Goal: Feedback & Contribution: Submit feedback/report problem

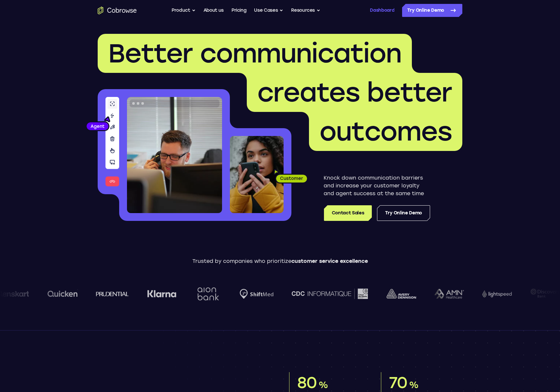
click at [385, 14] on link "Dashboard" at bounding box center [382, 10] width 24 height 13
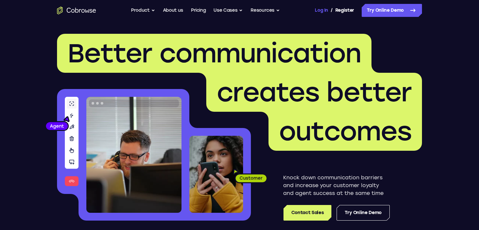
click at [321, 9] on link "Log In" at bounding box center [320, 10] width 13 height 13
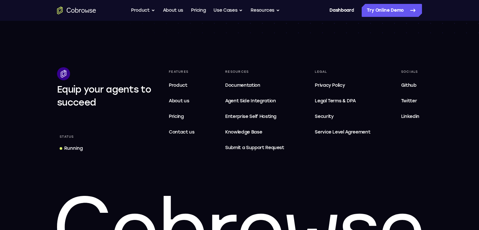
scroll to position [1971, 0]
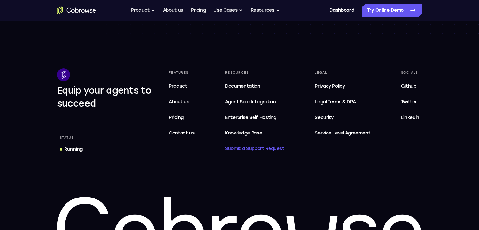
click at [274, 149] on span "Submit a Support Request" at bounding box center [254, 149] width 59 height 8
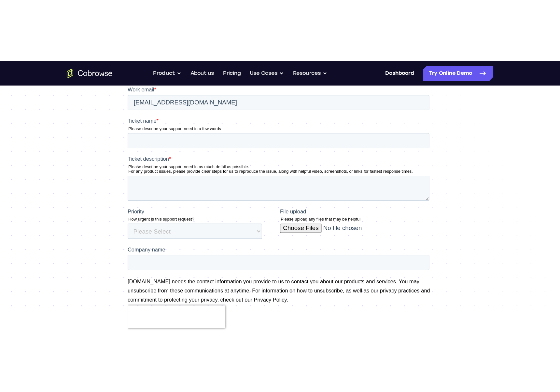
scroll to position [100, 0]
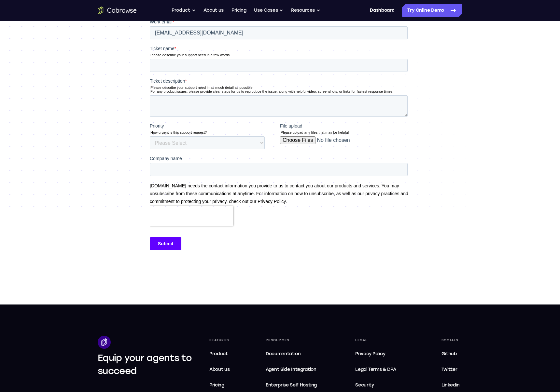
click at [80, 161] on div "Support Request Submit a support request below" at bounding box center [280, 113] width 560 height 384
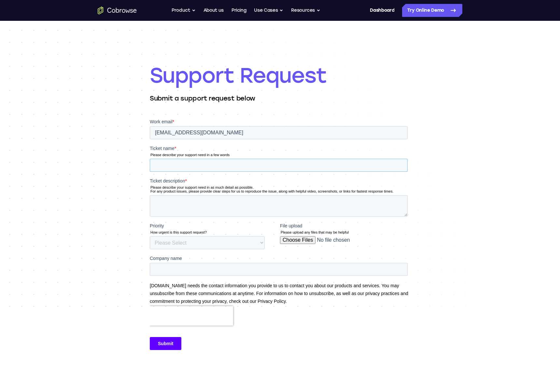
click at [213, 165] on input "Ticket name *" at bounding box center [279, 165] width 258 height 13
type input "During session and take over by support a specific field is not clickable"
click at [224, 202] on textarea "Ticket description *" at bounding box center [279, 205] width 258 height 21
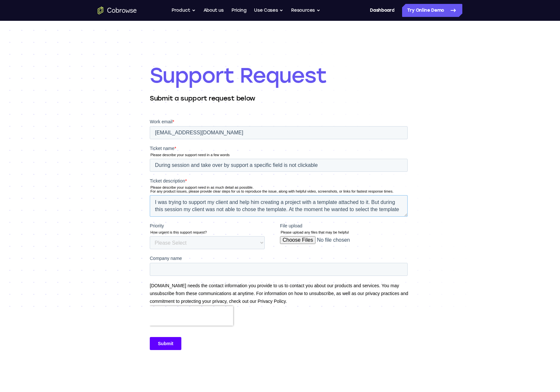
scroll to position [3, 0]
click at [295, 214] on textarea "I was trying to support my client and help him creating a project with a templa…" at bounding box center [279, 205] width 258 height 21
click at [336, 212] on textarea "I was trying to support my client and help him creating a project with a templa…" at bounding box center [279, 205] width 258 height 21
type textarea "I was trying to support my client and help him creating a project with a templa…"
click at [319, 230] on input "File upload" at bounding box center [344, 242] width 128 height 13
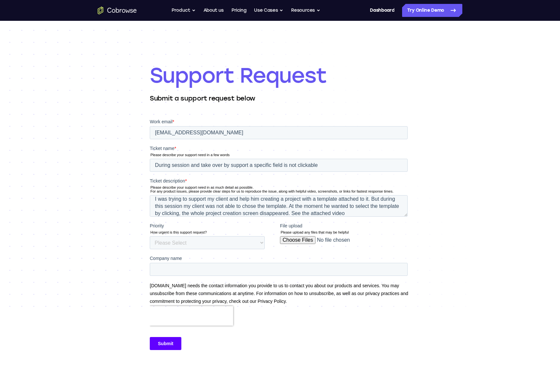
type input "C:\fakepath\Schermopname 2025-08-19 om 11.21.17.mov"
click at [255, 230] on select "Please Select Low Medium High" at bounding box center [207, 242] width 115 height 13
select select "HIGH"
click at [150, 230] on select "Please Select Low Medium High" at bounding box center [207, 242] width 115 height 13
click at [376, 213] on textarea "I was trying to support my client and help him creating a project with a templa…" at bounding box center [279, 205] width 258 height 21
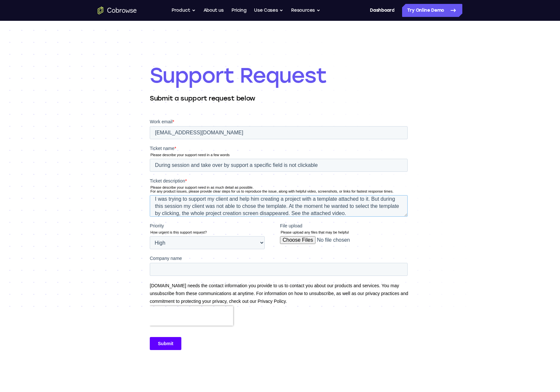
type textarea "I was trying to support my client and help him creating a project with a templa…"
click at [210, 230] on input "Company name" at bounding box center [279, 269] width 258 height 13
type input "Woub B.V."
click at [165, 230] on input "Submit" at bounding box center [166, 343] width 32 height 13
click at [166, 230] on input "Submit" at bounding box center [166, 343] width 32 height 13
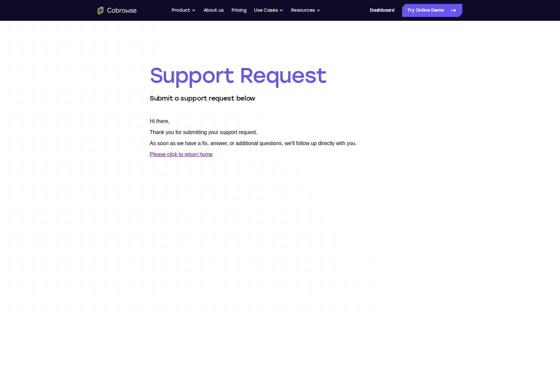
click at [168, 230] on body "Hi there, Thank you for submitting your support request. As soon as we have a f…" at bounding box center [280, 237] width 260 height 239
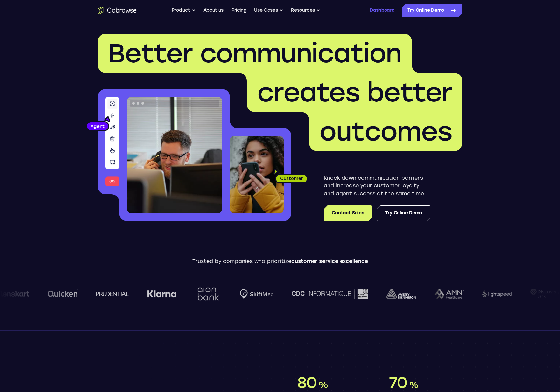
click at [385, 9] on link "Dashboard" at bounding box center [382, 10] width 24 height 13
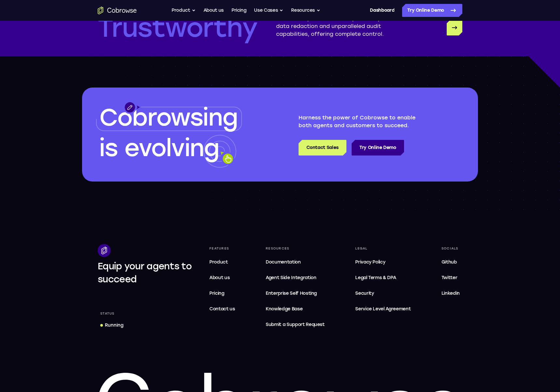
scroll to position [1870, 0]
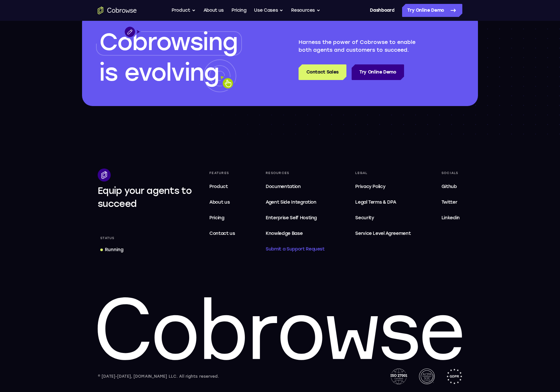
click at [291, 247] on span "Submit a Support Request" at bounding box center [295, 249] width 59 height 8
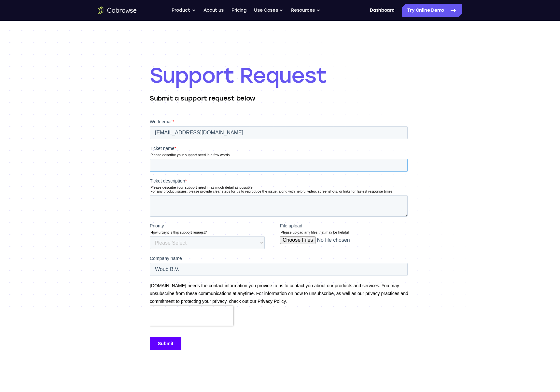
click at [195, 164] on input "Ticket name *" at bounding box center [279, 165] width 258 height 13
click at [305, 166] on input "During" at bounding box center [279, 165] width 258 height 13
drag, startPoint x: 310, startPoint y: 165, endPoint x: 240, endPoint y: 167, distance: 70.4
click at [241, 168] on input "During" at bounding box center [279, 165] width 258 height 13
drag, startPoint x: 234, startPoint y: 166, endPoint x: 300, endPoint y: 167, distance: 66.4
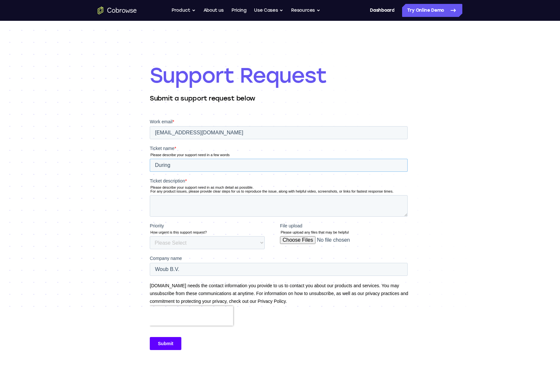
click at [300, 167] on input "During" at bounding box center [279, 165] width 258 height 13
drag, startPoint x: 332, startPoint y: 166, endPoint x: 253, endPoint y: 165, distance: 78.8
click at [253, 165] on input "During session and take over by support a specific field is not clickable" at bounding box center [279, 165] width 258 height 13
click at [288, 166] on input "During session and take over by support I cannot ad tekst to specific fields or…" at bounding box center [279, 165] width 258 height 13
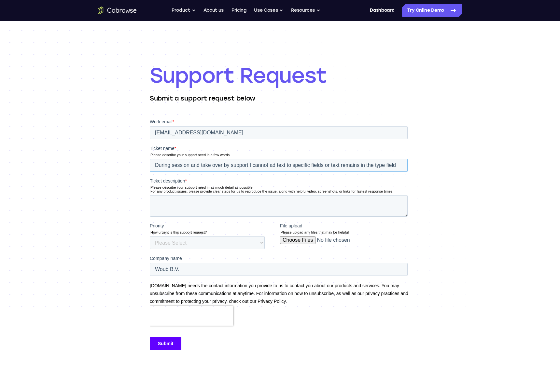
type input "During session and take over by support I cannot ad text to specific fields or …"
click at [234, 201] on textarea "Ticket description *" at bounding box center [279, 205] width 258 height 21
click at [386, 204] on textarea "As support I'd like to assist my client in his project environment by adding te…" at bounding box center [279, 205] width 258 height 21
click at [388, 204] on textarea "As support I'd like to assist my client in his project environment by adding te…" at bounding box center [279, 205] width 258 height 21
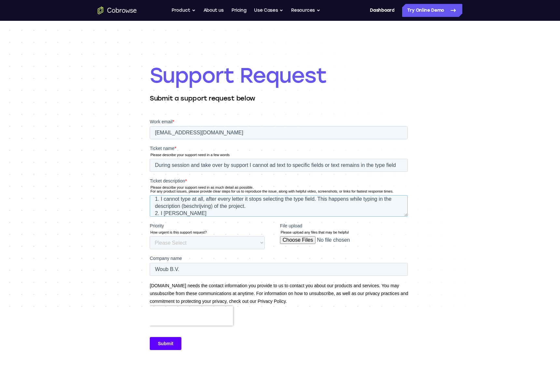
click at [262, 208] on textarea "As support I'd like to assist my client in his project environment by adding te…" at bounding box center [279, 205] width 258 height 21
click at [190, 214] on textarea "As support I'd like to assist my client in his project environment by adding te…" at bounding box center [279, 205] width 258 height 21
type textarea "As support I'd like to assist my client in his project environment by adding te…"
click at [299, 241] on input "File upload" at bounding box center [344, 242] width 128 height 13
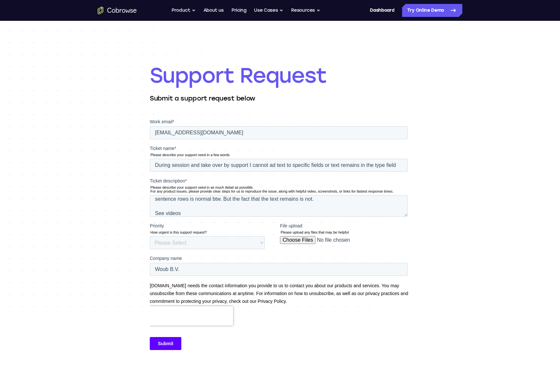
type input "C:\fakepath\Schermopname 2025-08-19 om 11.24.23.mov"
click at [244, 242] on select "Please Select Low Medium High" at bounding box center [207, 242] width 115 height 13
select select "HIGH"
click at [150, 236] on select "Please Select Low Medium High" at bounding box center [207, 242] width 115 height 13
click at [166, 341] on input "Submit" at bounding box center [166, 343] width 32 height 13
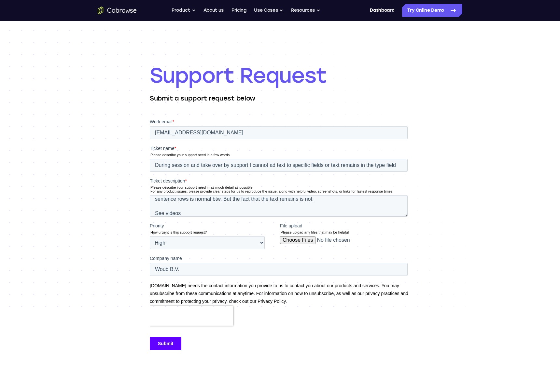
click at [163, 347] on input "Submit" at bounding box center [166, 343] width 32 height 13
click at [168, 344] on input "Submit" at bounding box center [166, 343] width 32 height 13
click at [166, 344] on input "Submit" at bounding box center [166, 343] width 32 height 13
click at [265, 350] on div "Submit" at bounding box center [280, 344] width 260 height 24
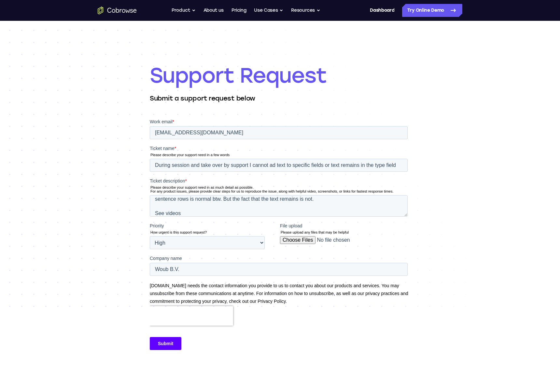
click at [166, 348] on input "Submit" at bounding box center [166, 343] width 32 height 13
click at [160, 353] on div "Submit" at bounding box center [280, 344] width 260 height 24
click at [168, 348] on input "Submit" at bounding box center [166, 343] width 32 height 13
click at [203, 267] on input "Woub B.V." at bounding box center [279, 269] width 258 height 13
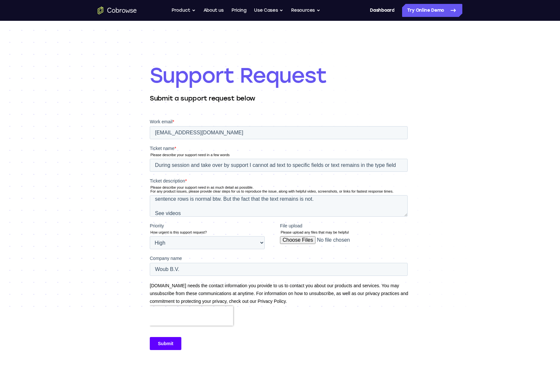
click at [165, 346] on input "Submit" at bounding box center [166, 343] width 32 height 13
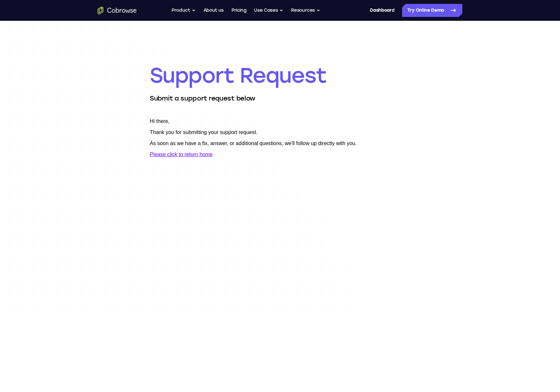
click at [166, 345] on body "Hi there, Thank you for submitting your support request. As soon as we have a f…" at bounding box center [280, 237] width 260 height 238
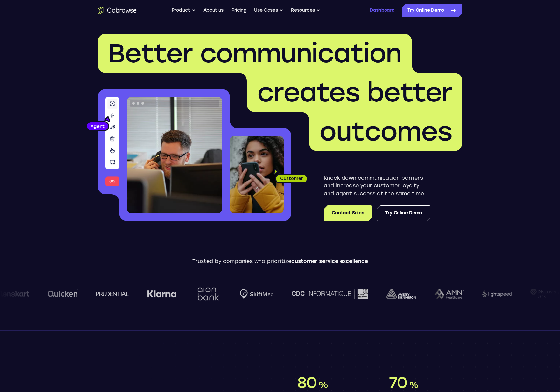
click at [390, 8] on link "Dashboard" at bounding box center [382, 10] width 24 height 13
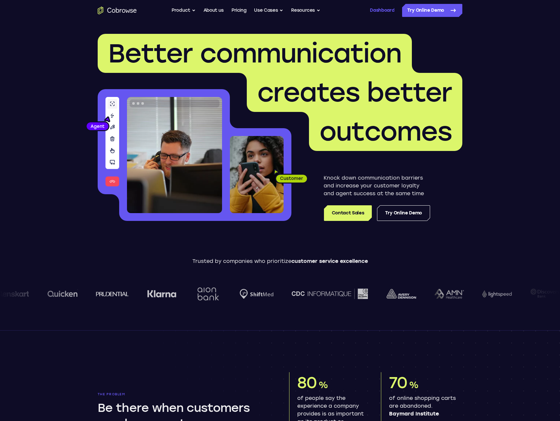
click at [381, 11] on link "Dashboard" at bounding box center [382, 10] width 24 height 13
